Goal: Transaction & Acquisition: Purchase product/service

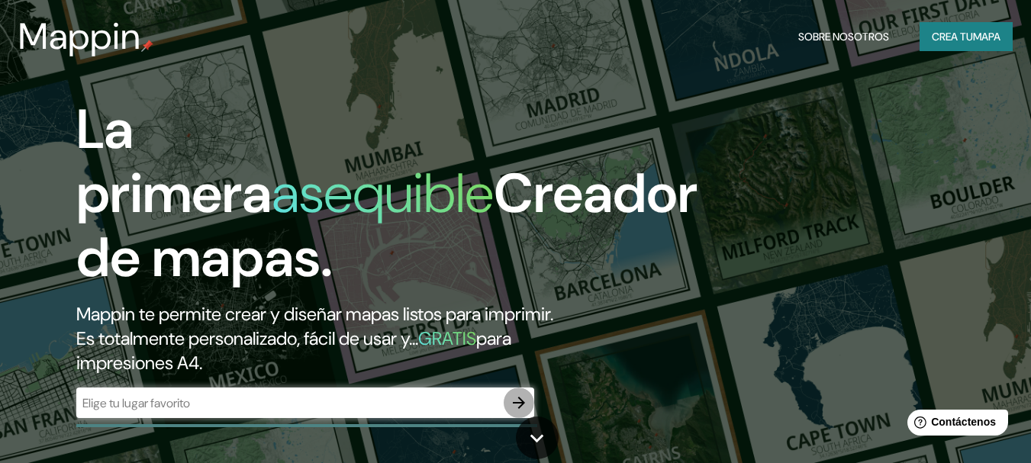
click at [512, 410] on icon "button" at bounding box center [519, 403] width 18 height 18
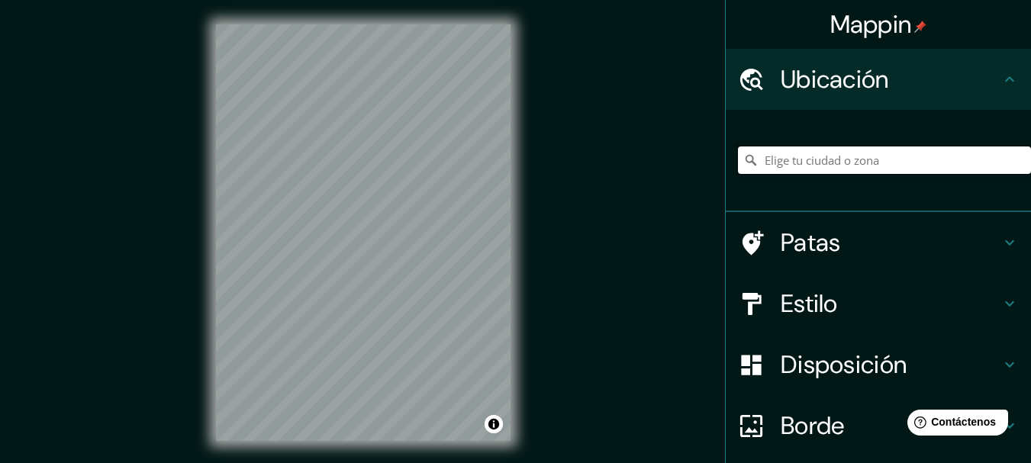
click at [850, 159] on input "Elige tu ciudad o zona" at bounding box center [884, 159] width 293 height 27
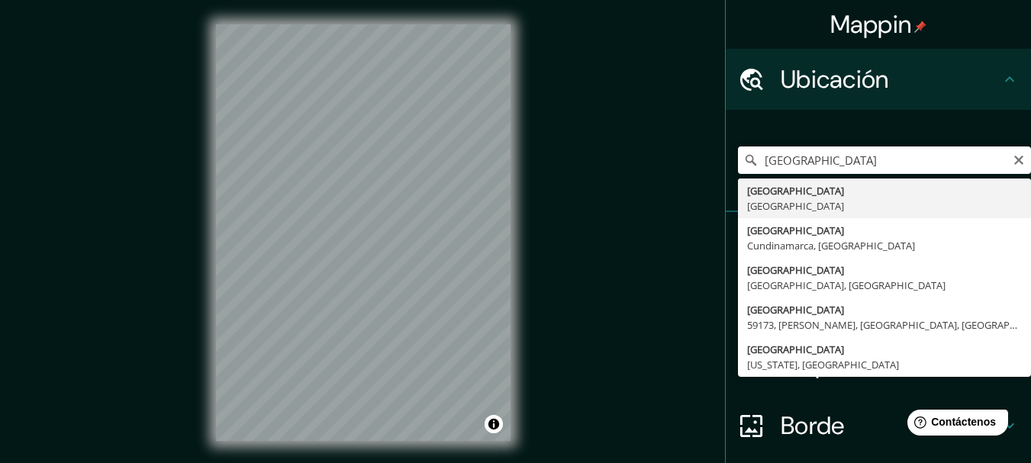
type input "[GEOGRAPHIC_DATA], [GEOGRAPHIC_DATA]"
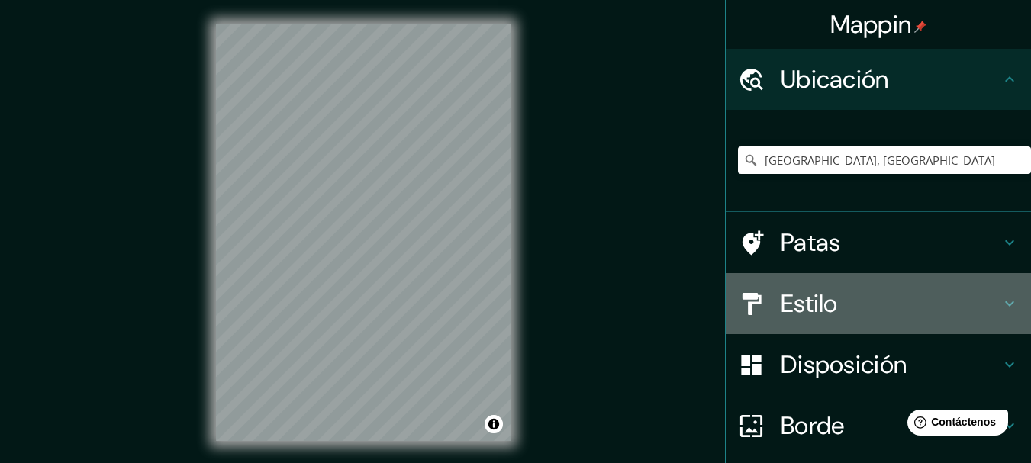
click at [812, 309] on font "Estilo" at bounding box center [808, 304] width 57 height 32
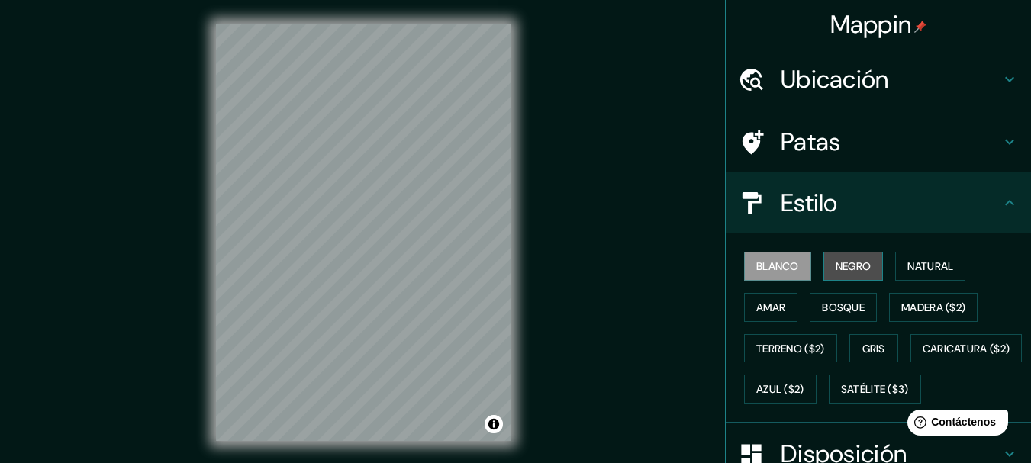
click at [835, 267] on font "Negro" at bounding box center [853, 266] width 36 height 14
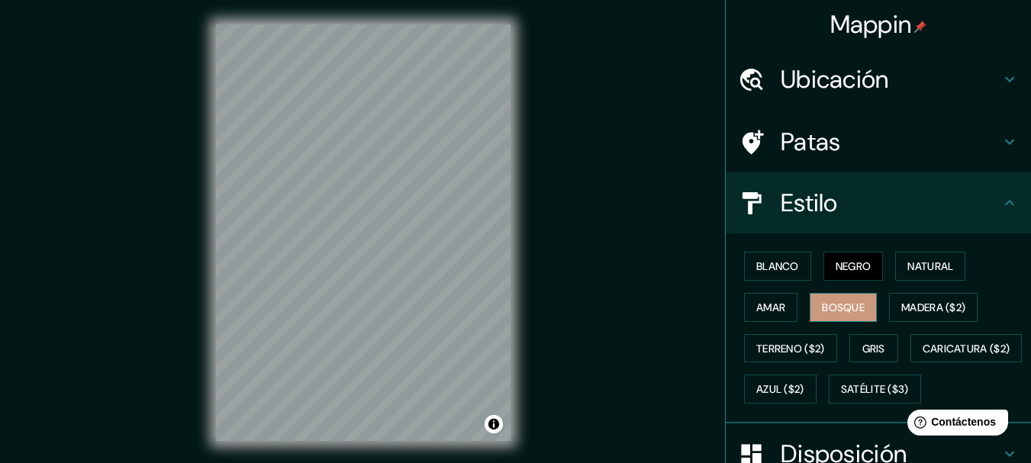
click at [835, 314] on font "Bosque" at bounding box center [843, 308] width 43 height 20
click at [779, 262] on font "Blanco" at bounding box center [777, 266] width 43 height 14
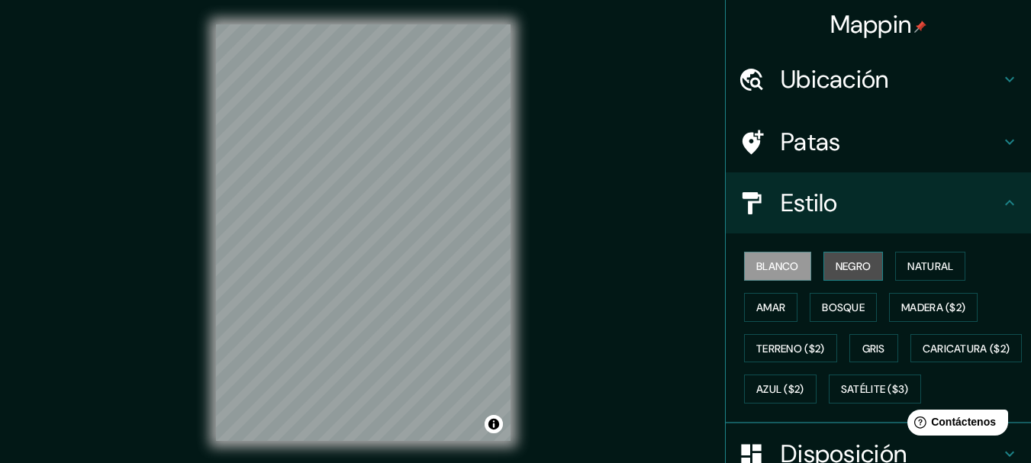
click at [839, 266] on font "Negro" at bounding box center [853, 266] width 36 height 14
click at [512, 184] on div "© Mapbox © OpenStreetMap Improve this map" at bounding box center [362, 232] width 343 height 465
click at [757, 262] on font "Blanco" at bounding box center [777, 266] width 43 height 14
click at [825, 259] on button "Negro" at bounding box center [853, 266] width 60 height 29
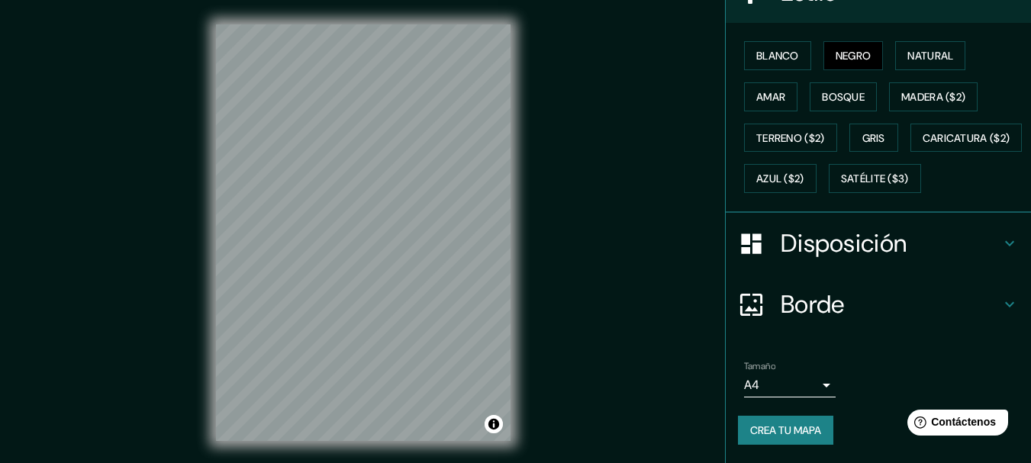
scroll to position [251, 0]
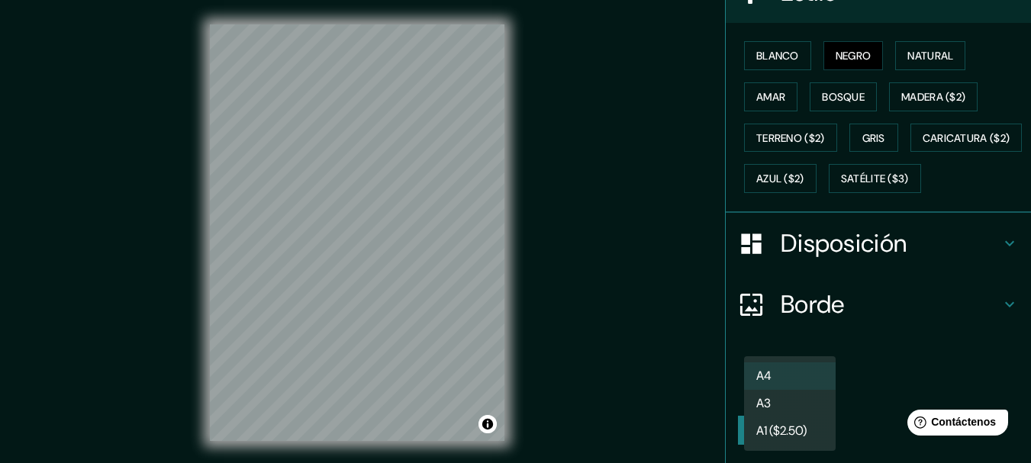
click at [790, 392] on body "Mappin Ubicación [GEOGRAPHIC_DATA], [GEOGRAPHIC_DATA] Patas Estilo Blanco Negro…" at bounding box center [515, 231] width 1031 height 463
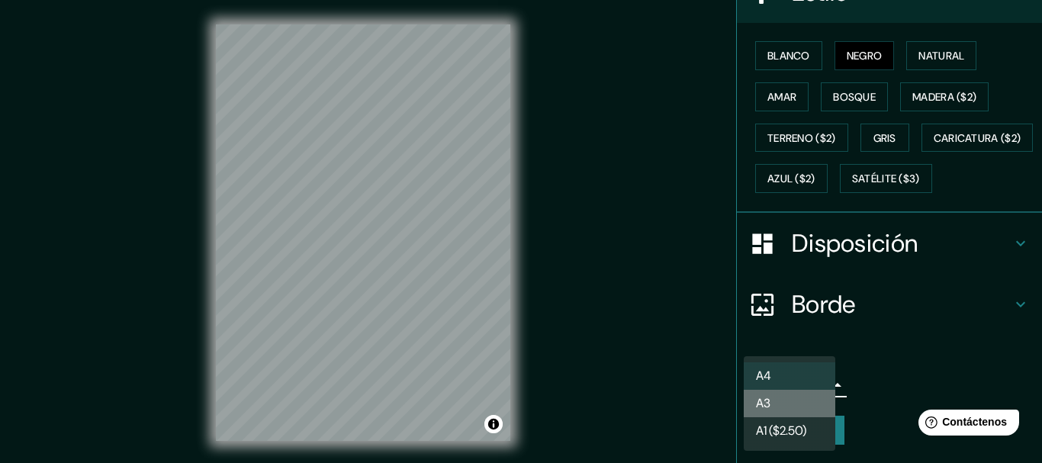
click at [803, 403] on li "A3" at bounding box center [790, 403] width 92 height 27
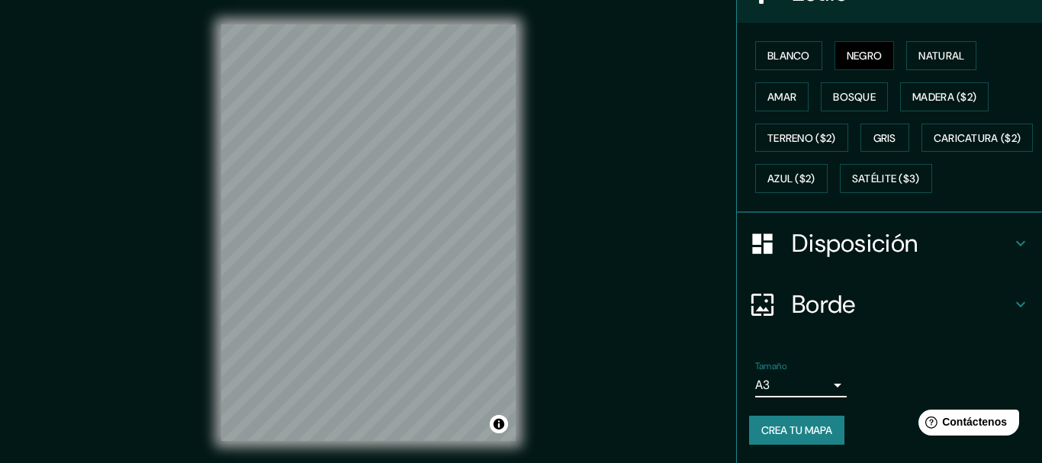
click at [815, 388] on body "Mappin Ubicación [GEOGRAPHIC_DATA], [GEOGRAPHIC_DATA] Patas Estilo Blanco Negro…" at bounding box center [521, 231] width 1042 height 463
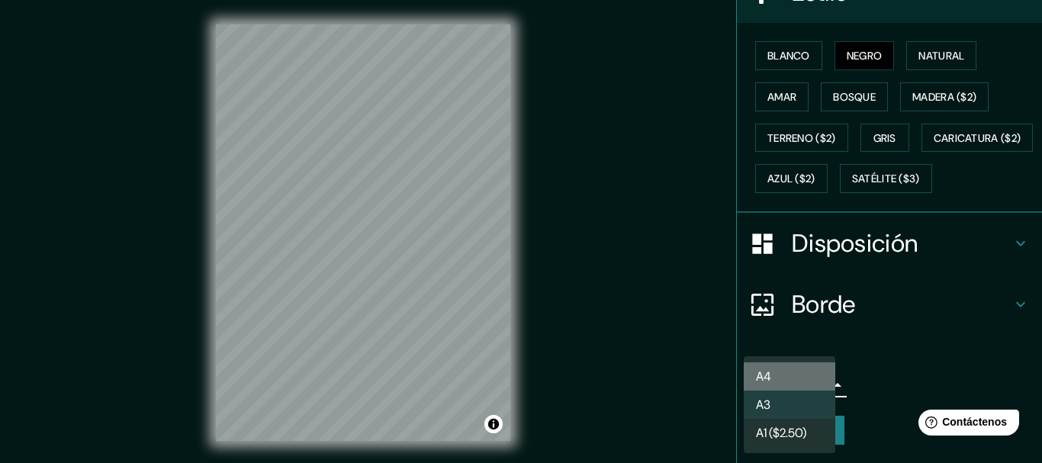
click at [802, 370] on li "A4" at bounding box center [790, 376] width 92 height 28
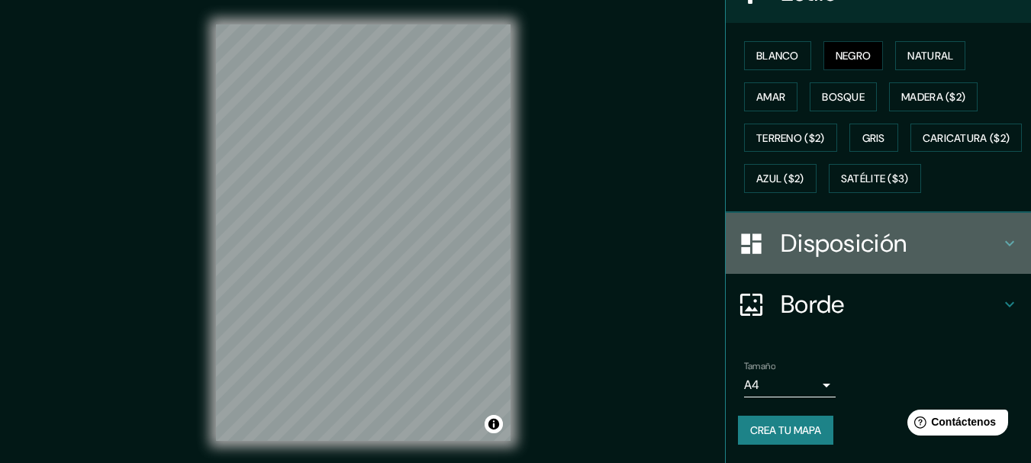
click at [980, 248] on h4 "Disposición" at bounding box center [890, 243] width 220 height 31
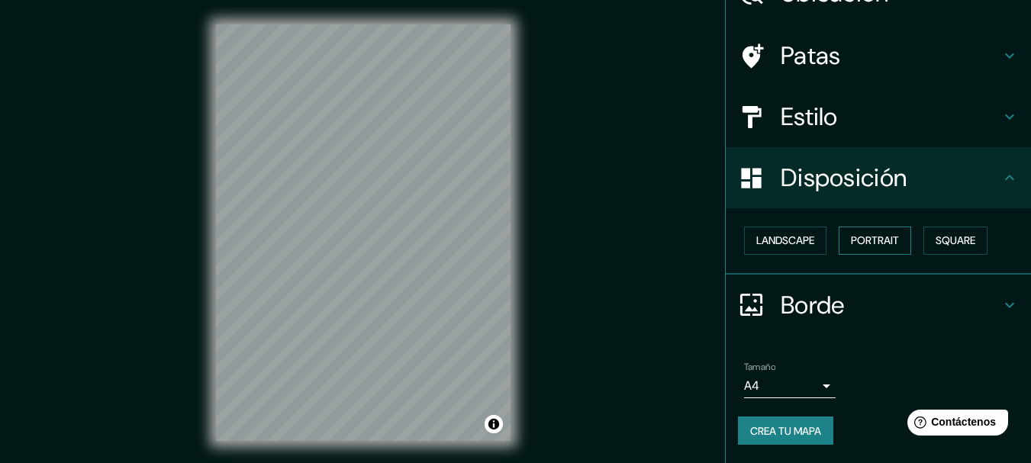
scroll to position [87, 0]
click at [858, 246] on font "Retrato" at bounding box center [853, 240] width 44 height 14
click at [949, 242] on font "Cuadrado" at bounding box center [940, 240] width 56 height 14
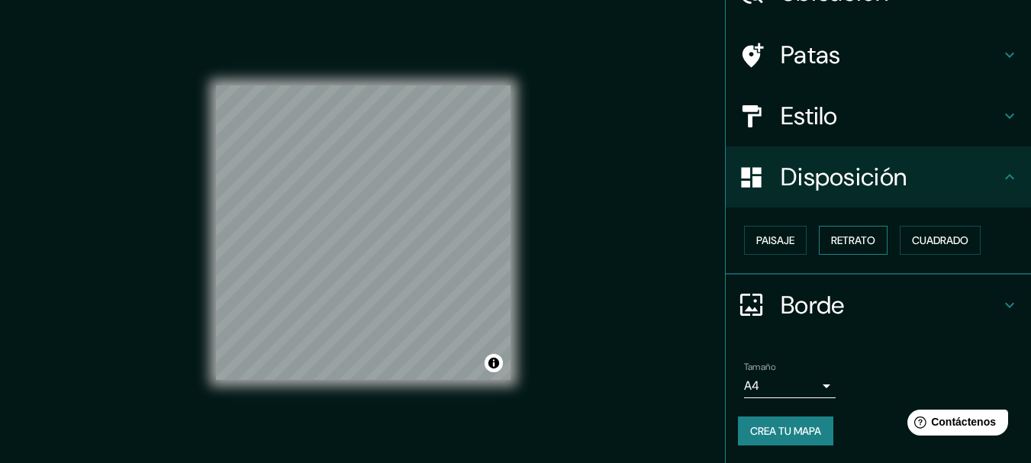
click at [865, 242] on font "Retrato" at bounding box center [853, 240] width 44 height 14
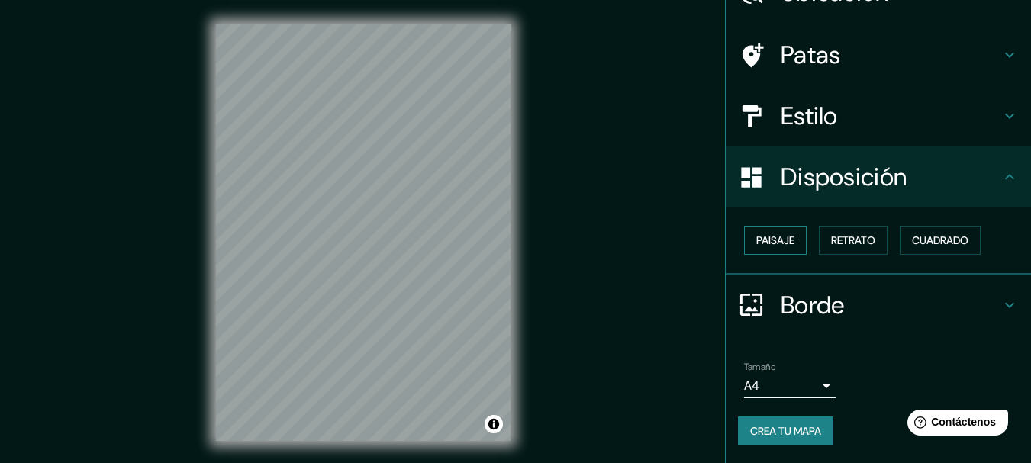
click at [765, 247] on font "Paisaje" at bounding box center [775, 240] width 38 height 14
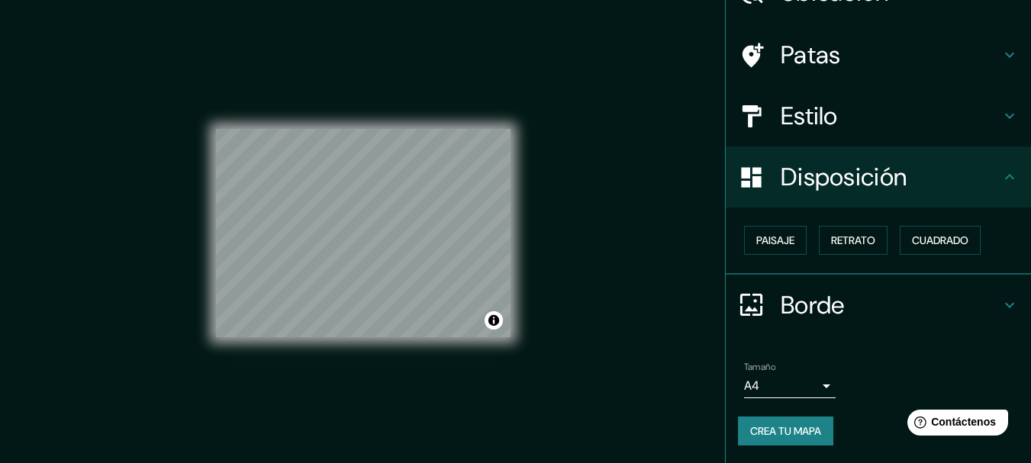
click at [883, 243] on div "Paisaje Retrato Cuadrado" at bounding box center [884, 240] width 293 height 41
click at [855, 243] on font "Retrato" at bounding box center [853, 240] width 44 height 14
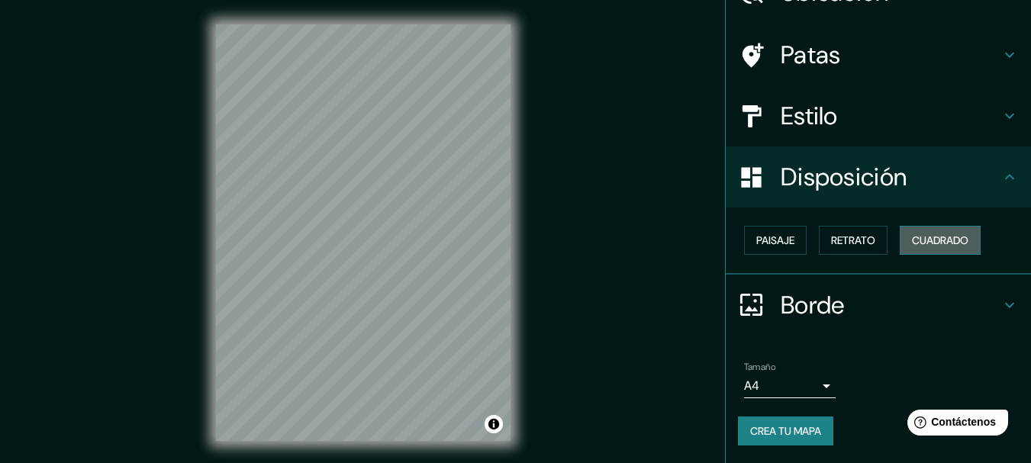
click at [922, 239] on font "Cuadrado" at bounding box center [940, 240] width 56 height 14
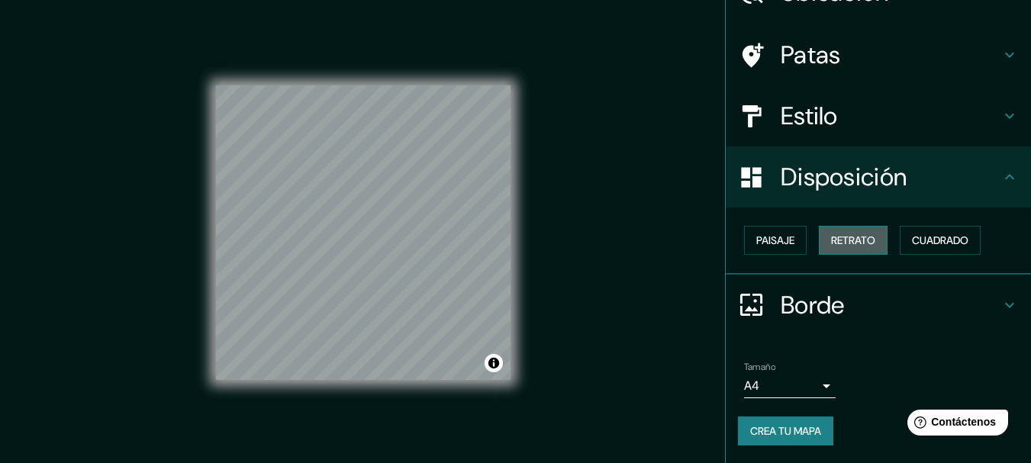
click at [853, 241] on font "Retrato" at bounding box center [853, 240] width 44 height 14
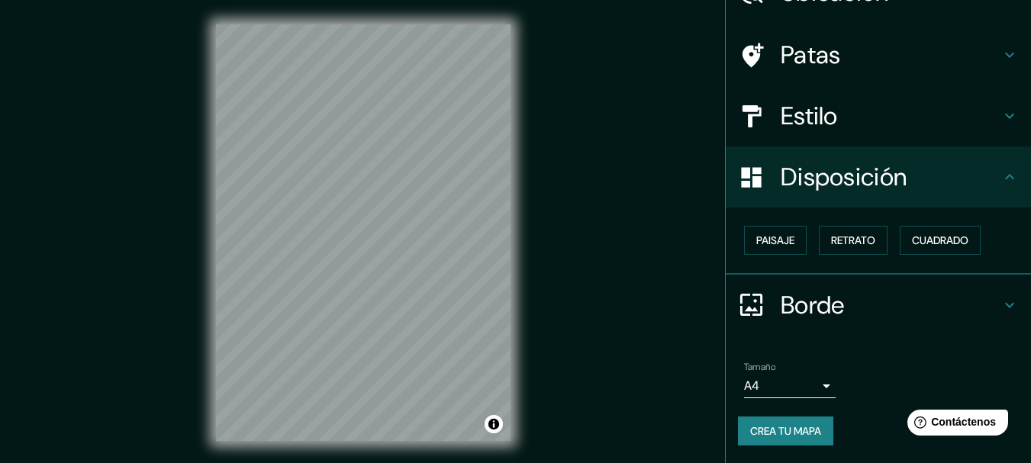
scroll to position [27, 0]
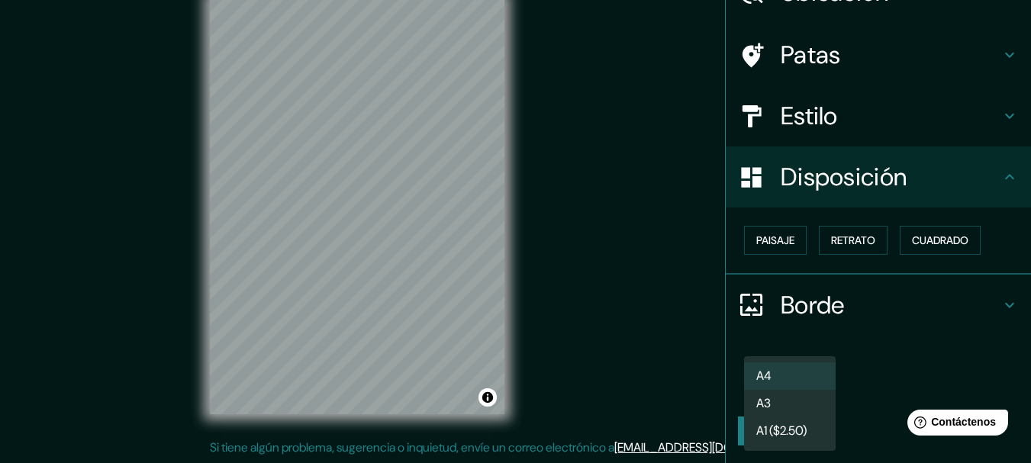
click at [771, 376] on body "Mappin Ubicación [GEOGRAPHIC_DATA], [GEOGRAPHIC_DATA] Patas Estilo Disposición …" at bounding box center [515, 204] width 1031 height 463
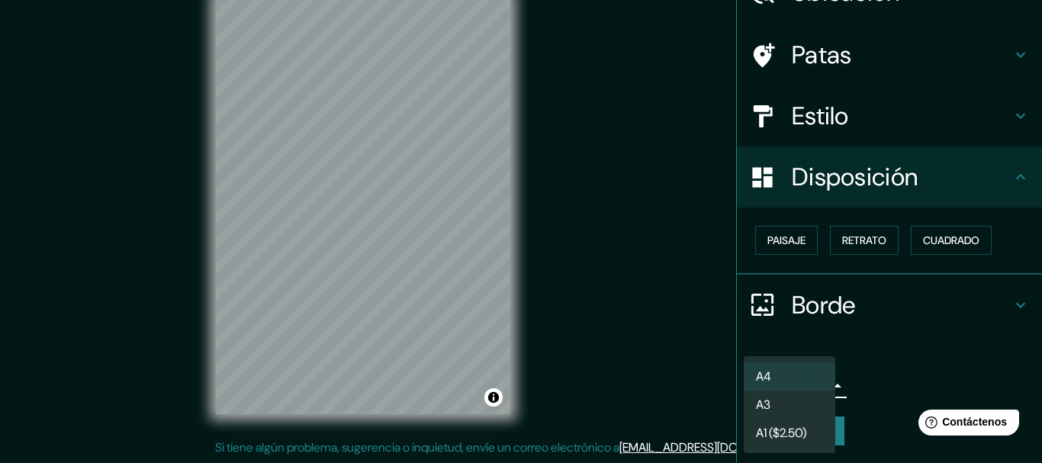
click at [810, 404] on li "A3" at bounding box center [790, 405] width 92 height 28
type input "a4"
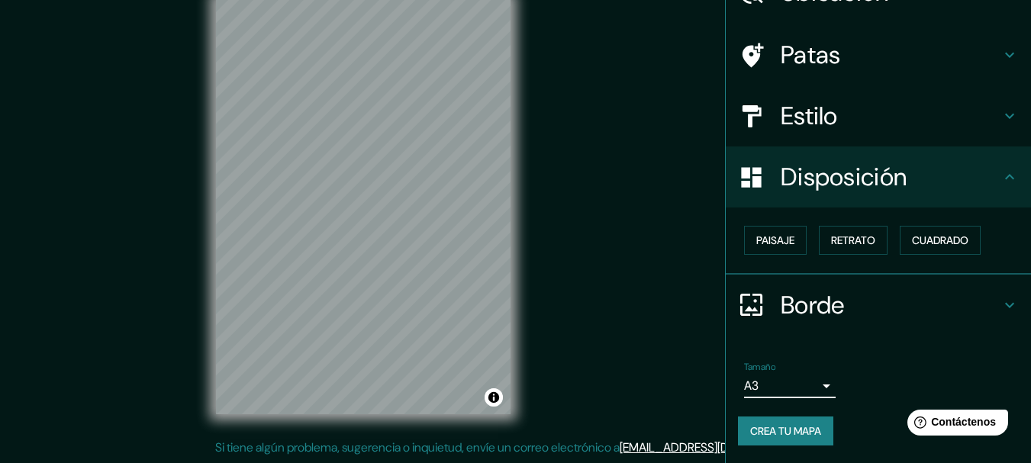
click at [773, 425] on font "Crea tu mapa" at bounding box center [785, 431] width 71 height 14
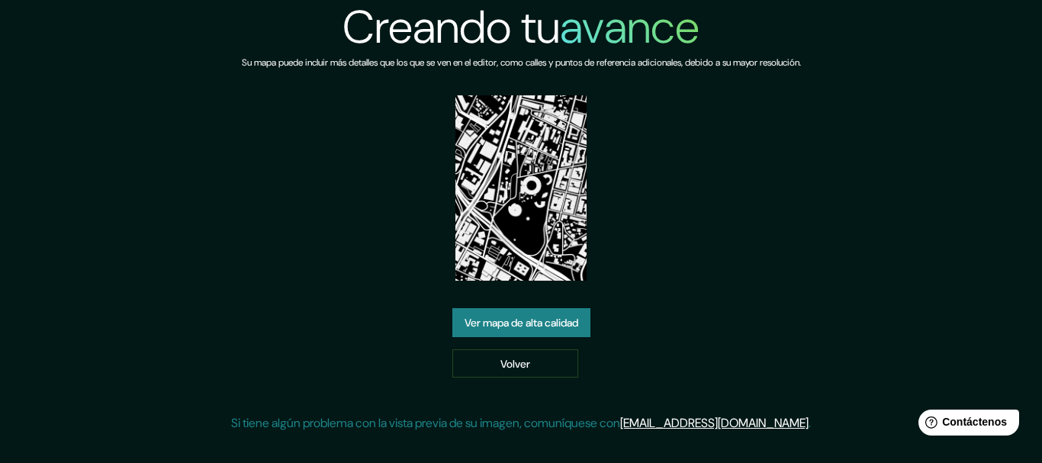
click at [557, 321] on font "Ver mapa de alta calidad" at bounding box center [522, 323] width 114 height 14
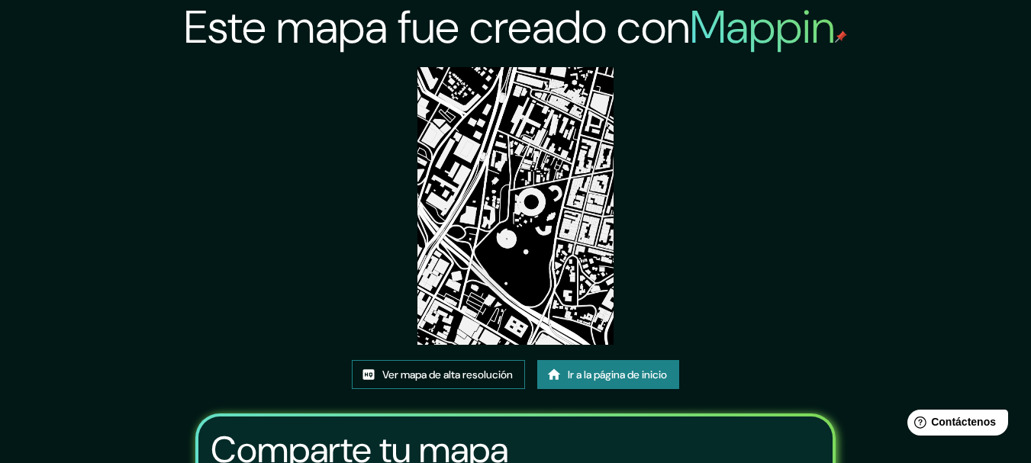
click at [482, 375] on font "Ver mapa de alta resolución" at bounding box center [447, 375] width 130 height 14
